Goal: Task Accomplishment & Management: Manage account settings

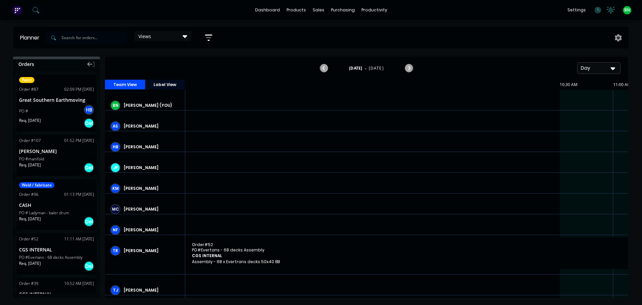
scroll to position [0, 844]
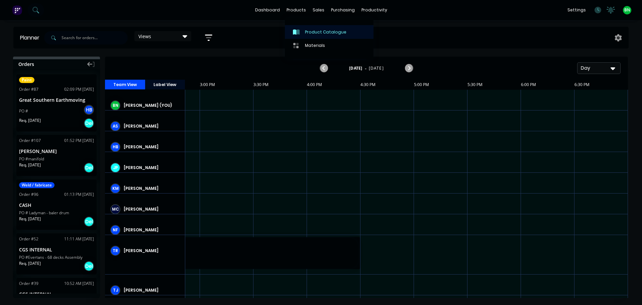
click at [306, 31] on div "Product Catalogue" at bounding box center [325, 32] width 41 height 6
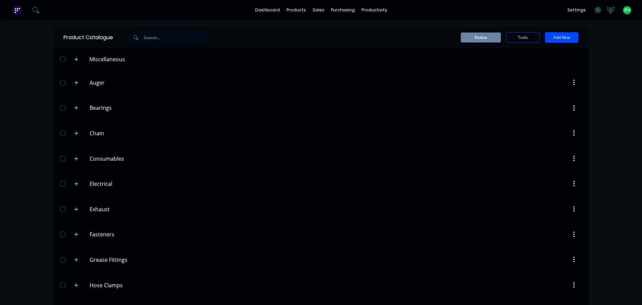
click at [149, 40] on input "text" at bounding box center [177, 37] width 66 height 13
type input "12b"
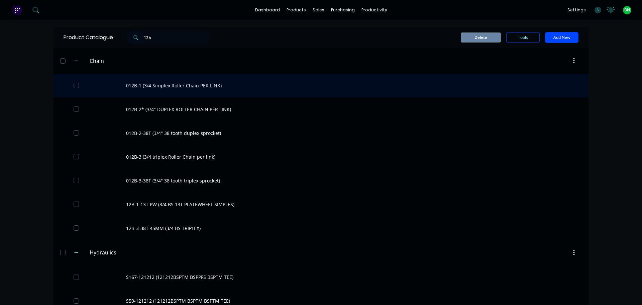
click at [195, 82] on div "012B-1 (3/4 Simplex Roller Chain PER LINK)" at bounding box center [321, 86] width 535 height 24
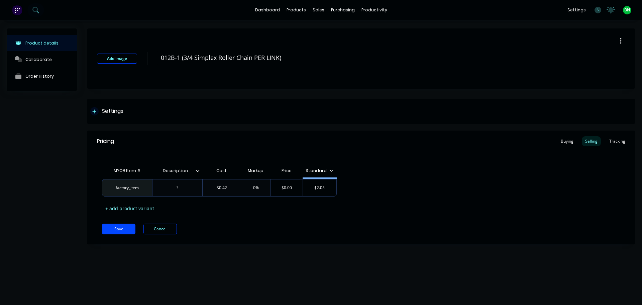
click at [102, 111] on div "Settings" at bounding box center [112, 111] width 21 height 8
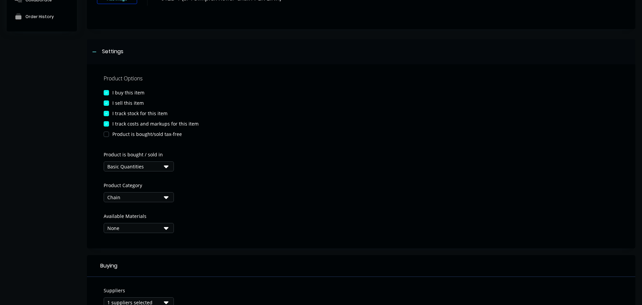
scroll to position [67, 0]
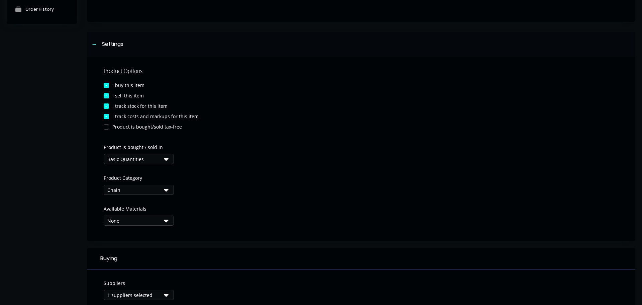
click at [142, 158] on div "Basic Quantities" at bounding box center [134, 159] width 54 height 7
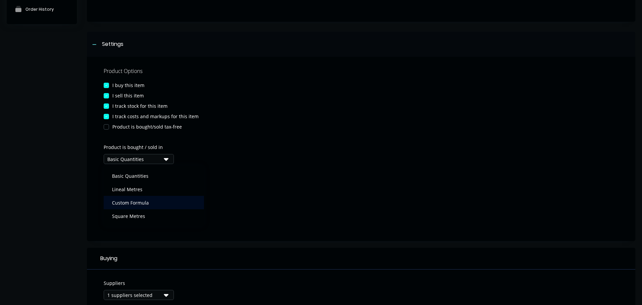
click at [125, 202] on div "Custom Formula" at bounding box center [154, 202] width 100 height 13
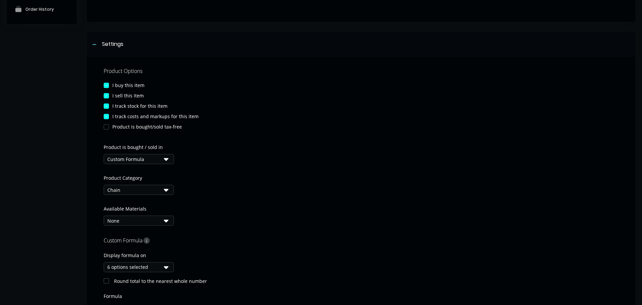
click at [139, 188] on div "Chain" at bounding box center [134, 189] width 54 height 7
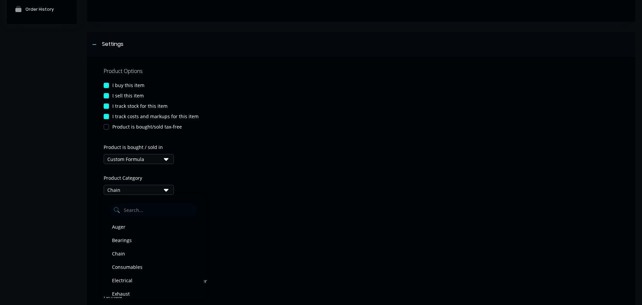
click at [139, 188] on div "Chain" at bounding box center [134, 189] width 54 height 7
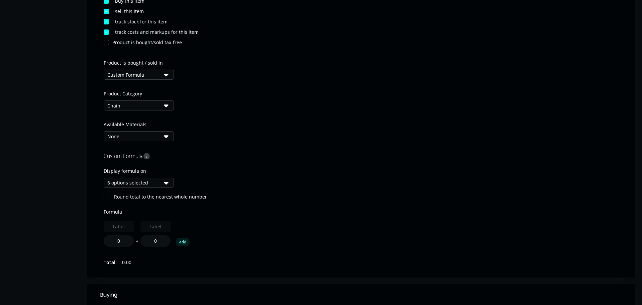
scroll to position [167, 0]
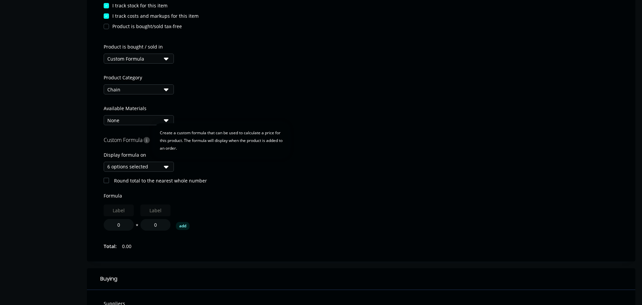
click at [147, 139] on icon at bounding box center [146, 140] width 6 height 6
click at [276, 187] on div "Custom Formula Display formula on 6 options selected Round total to the nearest…" at bounding box center [361, 193] width 515 height 116
click at [112, 209] on input "text" at bounding box center [119, 210] width 30 height 12
drag, startPoint x: 245, startPoint y: 212, endPoint x: 122, endPoint y: 224, distance: 123.0
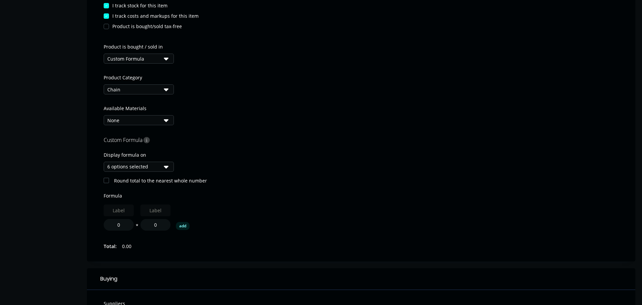
click at [243, 212] on div "0 * 0 add" at bounding box center [361, 217] width 515 height 26
click at [115, 225] on input "0" at bounding box center [119, 225] width 30 height 12
click at [290, 218] on div "0 * 0 add" at bounding box center [361, 217] width 515 height 26
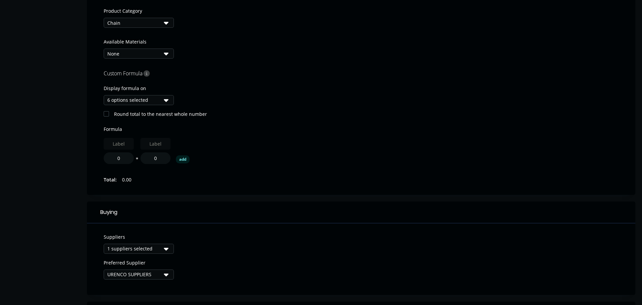
scroll to position [234, 0]
click at [186, 159] on button "add" at bounding box center [183, 159] width 14 height 8
click at [173, 158] on button "*" at bounding box center [174, 160] width 7 height 5
click at [174, 159] on button "/" at bounding box center [174, 160] width 7 height 5
click at [175, 158] on button "+" at bounding box center [174, 160] width 7 height 5
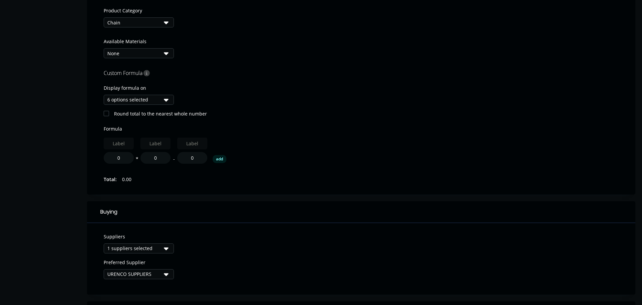
click at [174, 158] on button "-" at bounding box center [174, 160] width 7 height 5
click at [205, 138] on icon "button" at bounding box center [205, 138] width 5 height 5
click at [170, 139] on icon "button" at bounding box center [169, 139] width 2 height 2
click at [218, 138] on div "0 add" at bounding box center [361, 150] width 515 height 26
click at [212, 140] on div "0 add" at bounding box center [361, 150] width 515 height 26
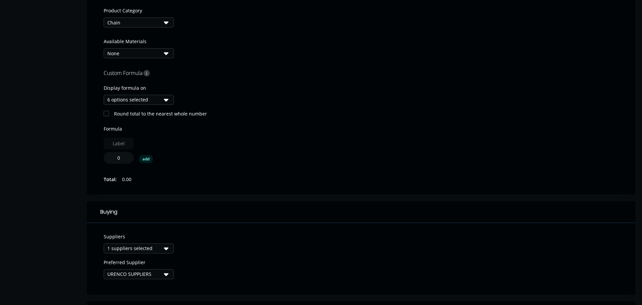
click at [109, 143] on input "text" at bounding box center [119, 143] width 30 height 12
click at [122, 155] on input "0" at bounding box center [119, 158] width 30 height 12
click at [219, 144] on div "0 add" at bounding box center [361, 150] width 515 height 26
click at [263, 144] on div "0 add" at bounding box center [361, 150] width 515 height 26
click at [306, 113] on div "Round total to the nearest whole number" at bounding box center [361, 113] width 515 height 7
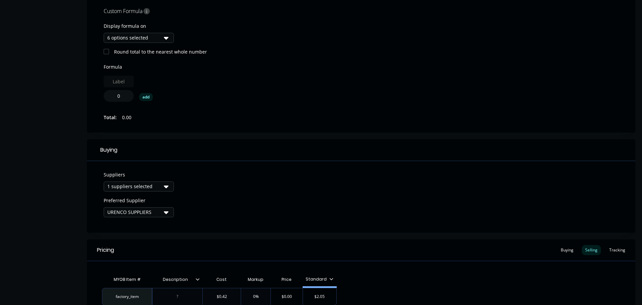
scroll to position [363, 0]
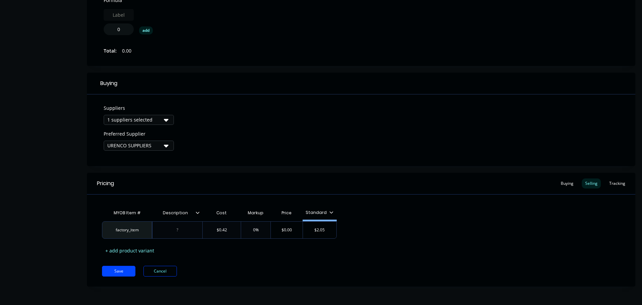
click at [163, 120] on button "1 suppliers selected" at bounding box center [139, 120] width 70 height 10
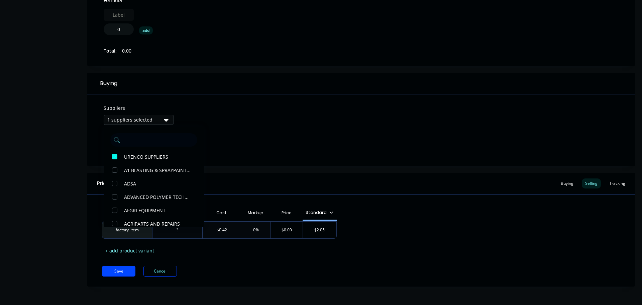
click at [163, 120] on button "1 suppliers selected" at bounding box center [139, 120] width 70 height 10
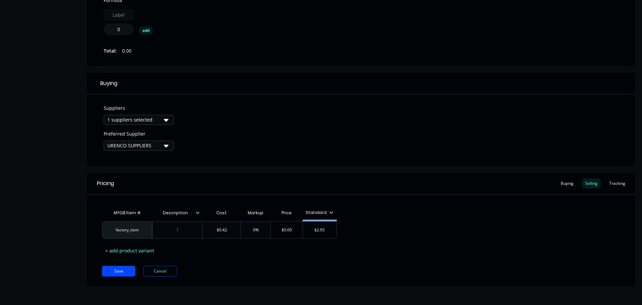
click at [144, 148] on div "URENCO SUPPLIERS" at bounding box center [134, 145] width 54 height 7
click at [223, 126] on div "Suppliers 1 suppliers selected Preferred Supplier URENCO SUPPLIERS" at bounding box center [361, 130] width 549 height 72
click at [613, 185] on div "Tracking" at bounding box center [617, 183] width 23 height 10
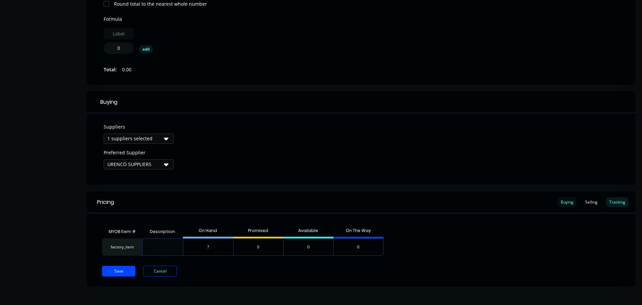
click at [565, 197] on div "Buying" at bounding box center [567, 202] width 19 height 10
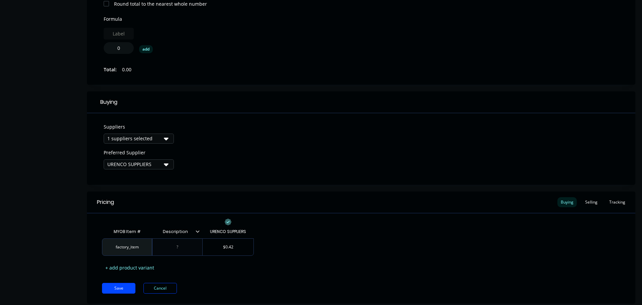
type input "Description"
click at [195, 232] on input "Description" at bounding box center [175, 231] width 46 height 6
click at [197, 231] on icon at bounding box center [198, 231] width 4 height 4
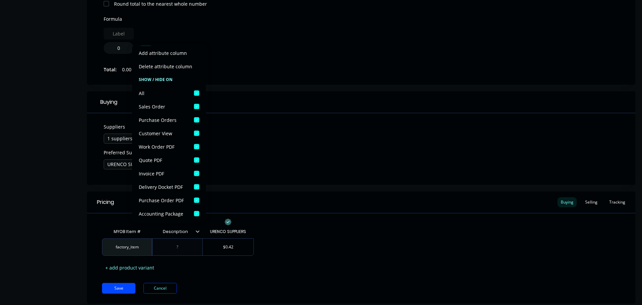
click at [197, 231] on icon at bounding box center [198, 231] width 4 height 4
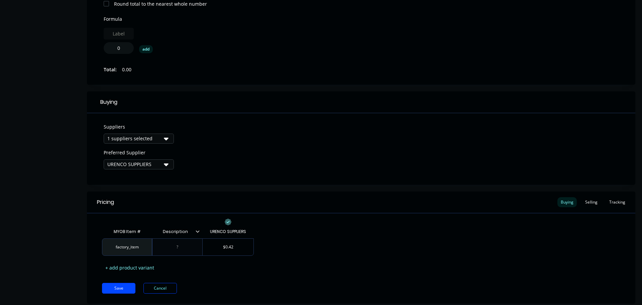
click at [350, 230] on div "MYOB Item # Description URENCO SUPPLIERS factory_item $0.42 + add product varia…" at bounding box center [361, 249] width 518 height 48
click at [185, 250] on div at bounding box center [177, 246] width 33 height 9
click at [173, 250] on div at bounding box center [177, 246] width 33 height 9
click at [154, 290] on button "Cancel" at bounding box center [159, 288] width 33 height 11
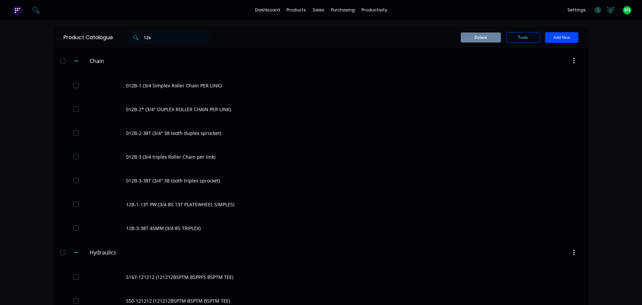
click at [605, 53] on div "dashboard products sales purchasing productivity dashboard products Product Cat…" at bounding box center [321, 152] width 642 height 305
drag, startPoint x: 617, startPoint y: 76, endPoint x: 614, endPoint y: 57, distance: 19.3
click at [617, 76] on div "dashboard products sales purchasing productivity dashboard products Product Cat…" at bounding box center [321, 152] width 642 height 305
